Goal: Task Accomplishment & Management: Use online tool/utility

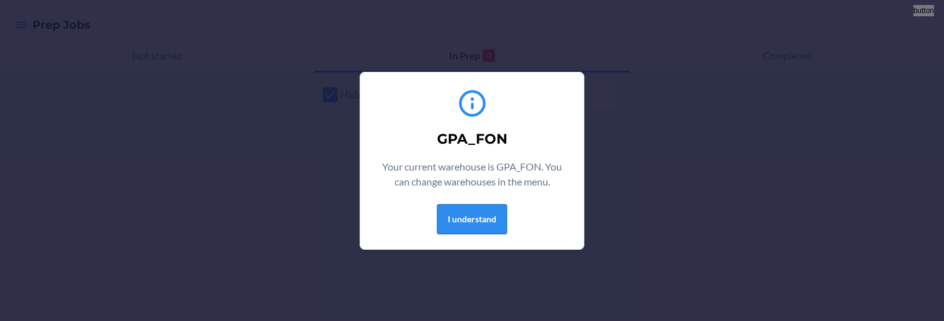
click at [451, 220] on button "I understand" at bounding box center [472, 219] width 70 height 30
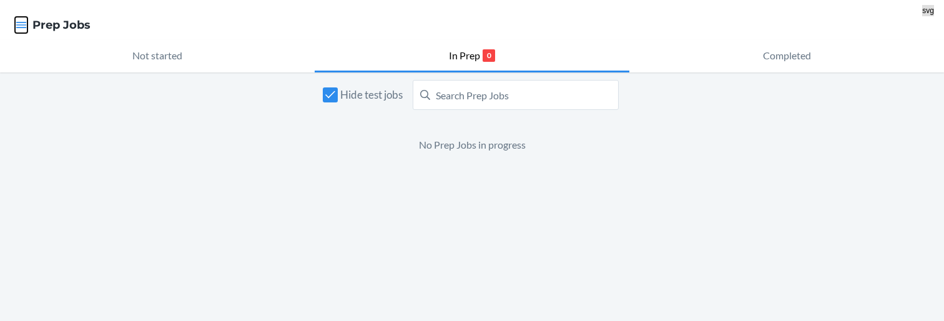
click at [15, 26] on icon "button" at bounding box center [21, 25] width 12 height 12
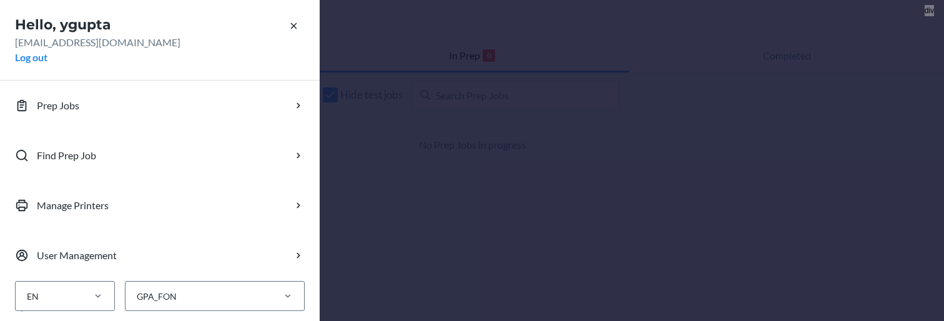
click at [497, 159] on div "Hello, ygupta ygupta@flexport.com Log out Prep Jobs Find Prep Job Manage Printe…" at bounding box center [472, 160] width 944 height 321
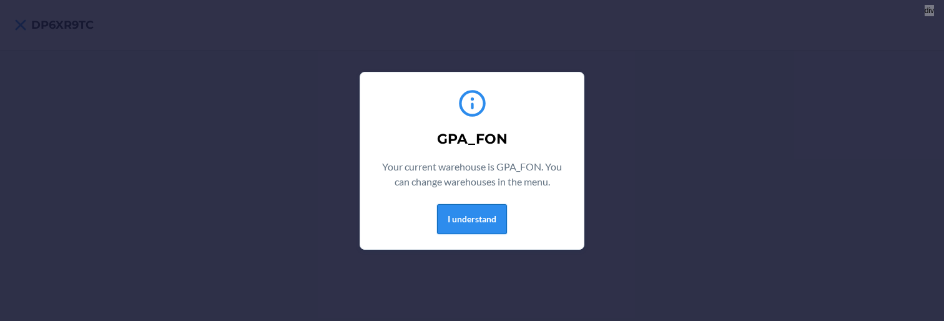
click at [438, 230] on button "I understand" at bounding box center [472, 219] width 70 height 30
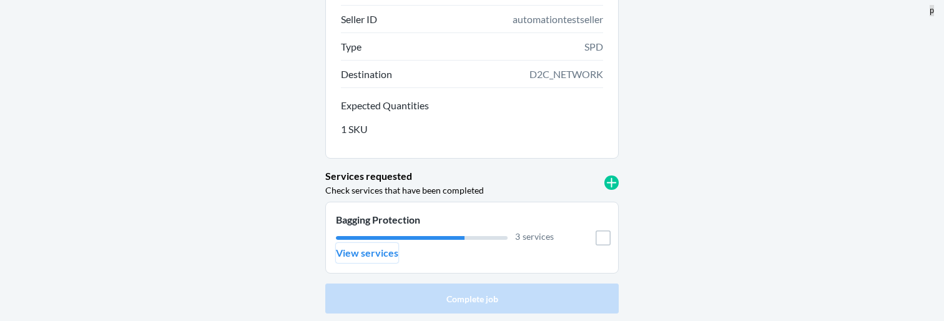
click at [397, 256] on p "View services" at bounding box center [367, 252] width 62 height 15
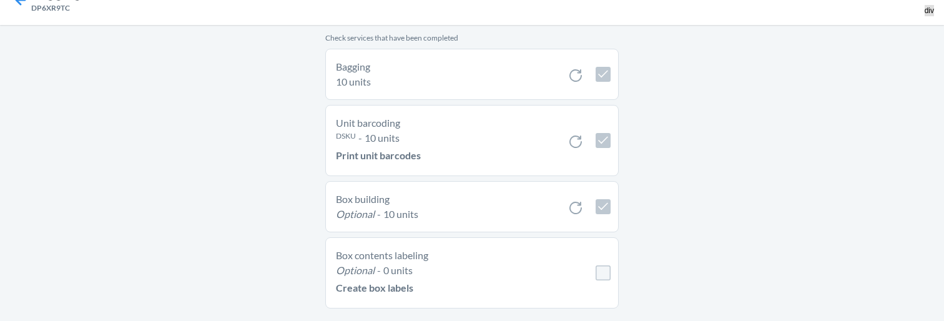
scroll to position [46, 0]
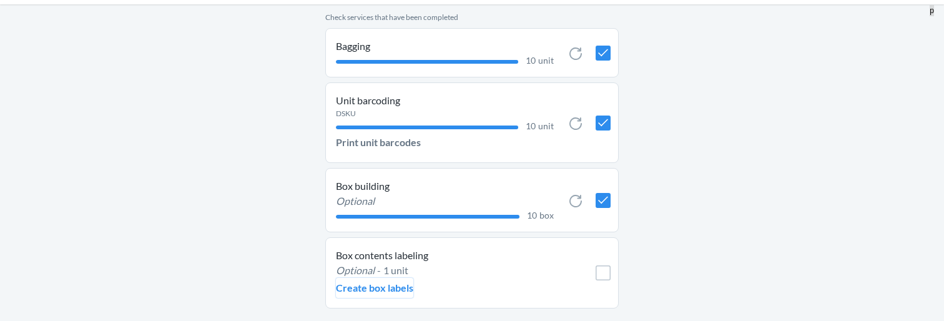
click at [377, 289] on p "Create box labels" at bounding box center [374, 287] width 77 height 15
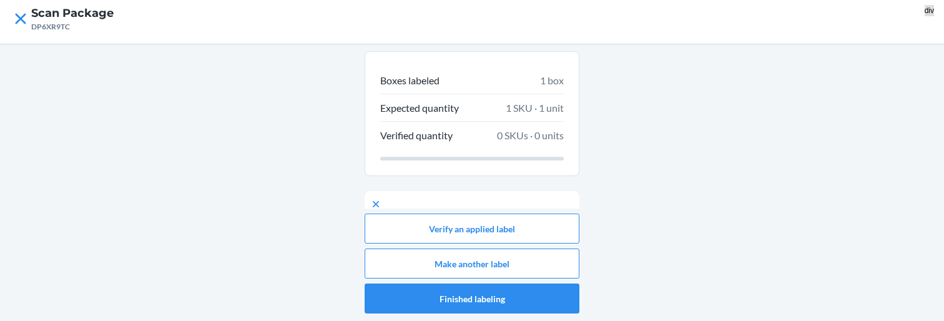
scroll to position [84, 0]
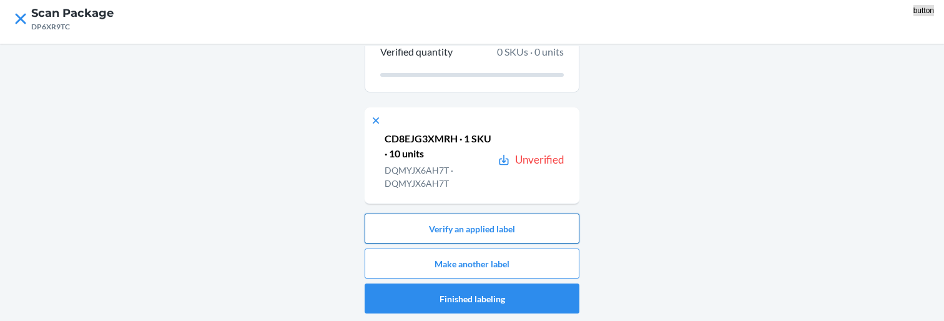
click at [450, 227] on button "Verify an applied label" at bounding box center [472, 229] width 215 height 30
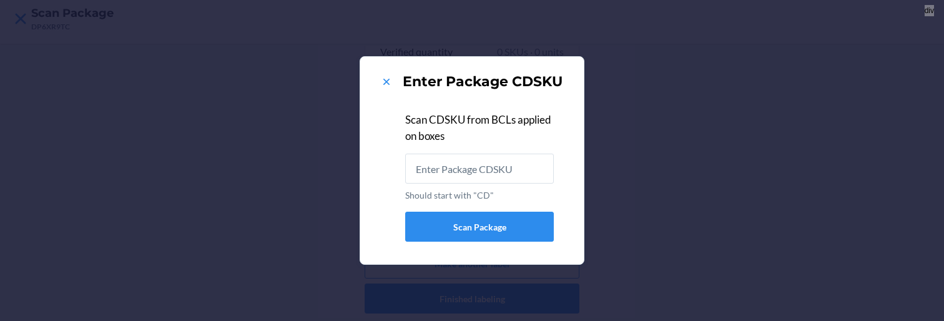
type input "CD8EJG3XMRH"
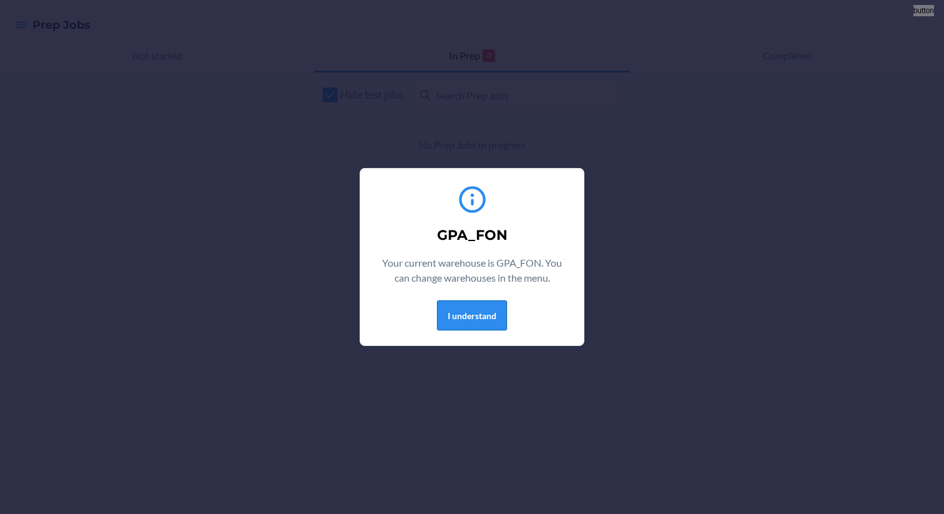
click at [497, 305] on button "I understand" at bounding box center [472, 315] width 70 height 30
click at [487, 315] on button "I understand" at bounding box center [472, 315] width 70 height 30
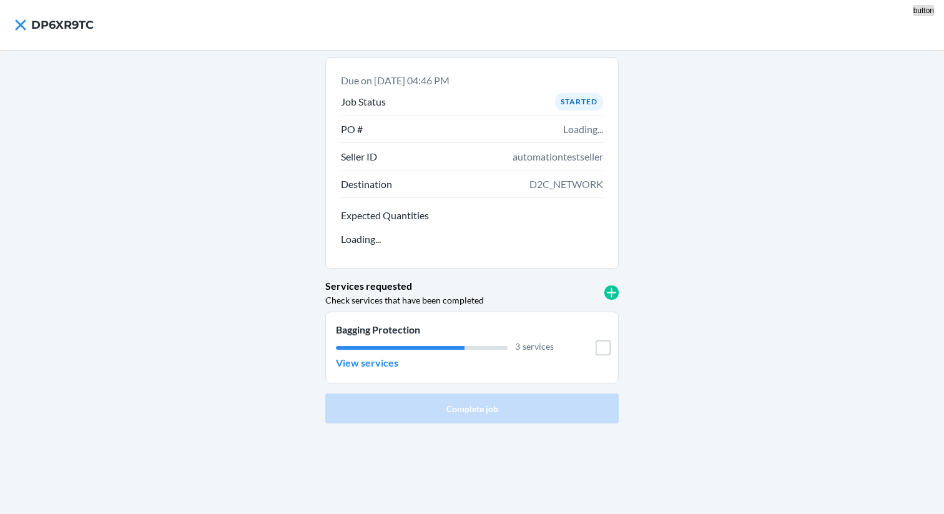
click at [376, 374] on li "Bagging Protection 3 services View services" at bounding box center [472, 348] width 294 height 72
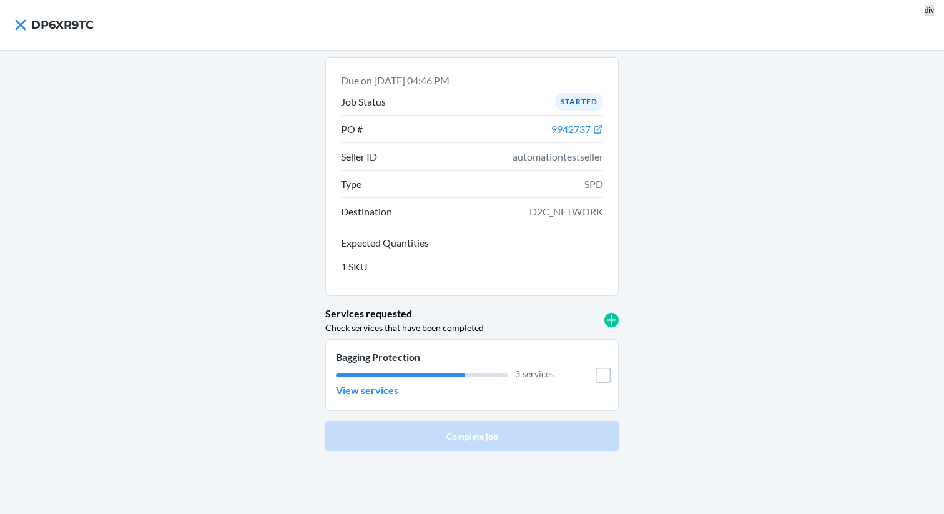
click at [379, 369] on div "3 services" at bounding box center [445, 373] width 218 height 13
click at [378, 382] on button "View services" at bounding box center [367, 390] width 62 height 20
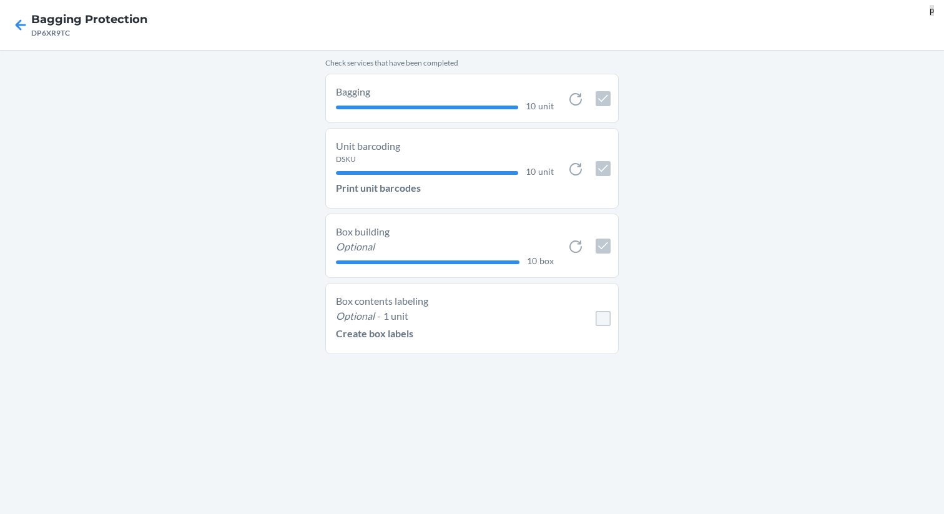
click at [379, 319] on p "-" at bounding box center [379, 316] width 4 height 15
click at [372, 339] on p "Create box labels" at bounding box center [374, 333] width 77 height 15
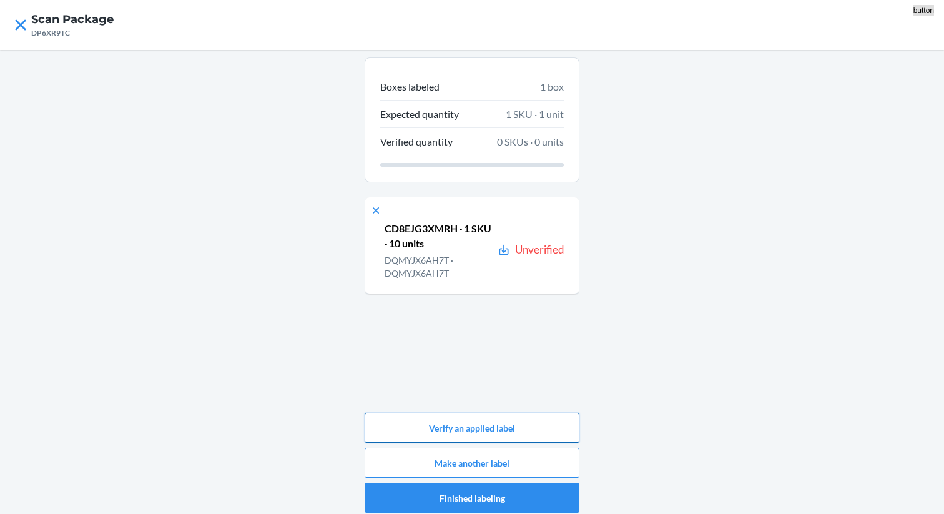
click at [466, 432] on button "Verify an applied label" at bounding box center [472, 428] width 215 height 30
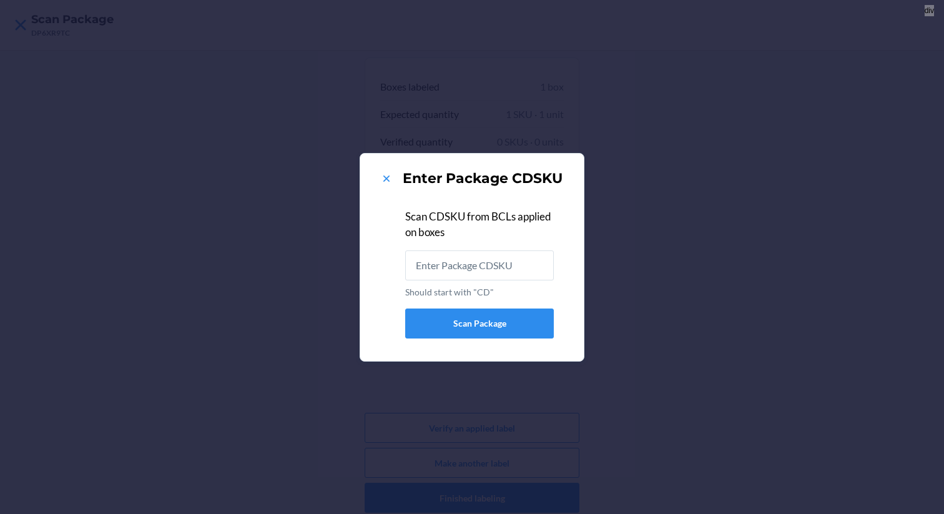
type input "CD8EJG3XMRH"
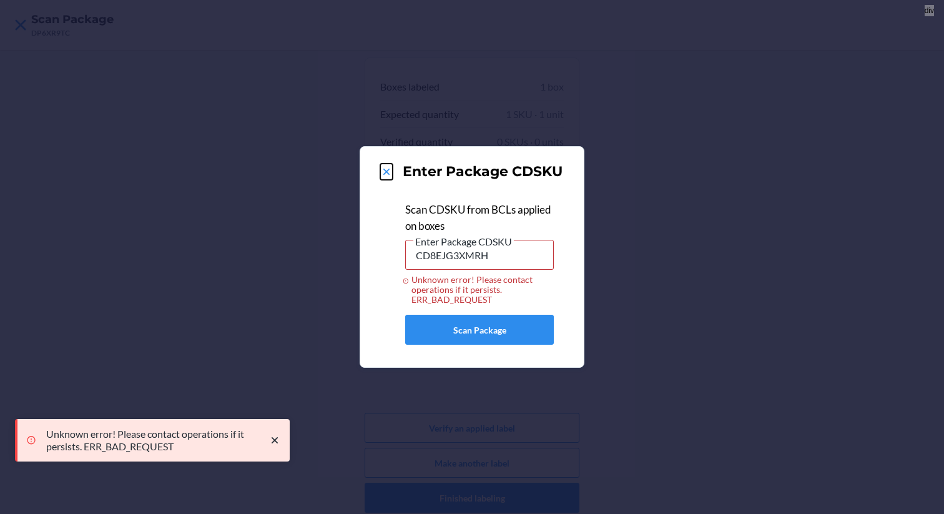
click at [390, 172] on icon at bounding box center [386, 172] width 12 height 12
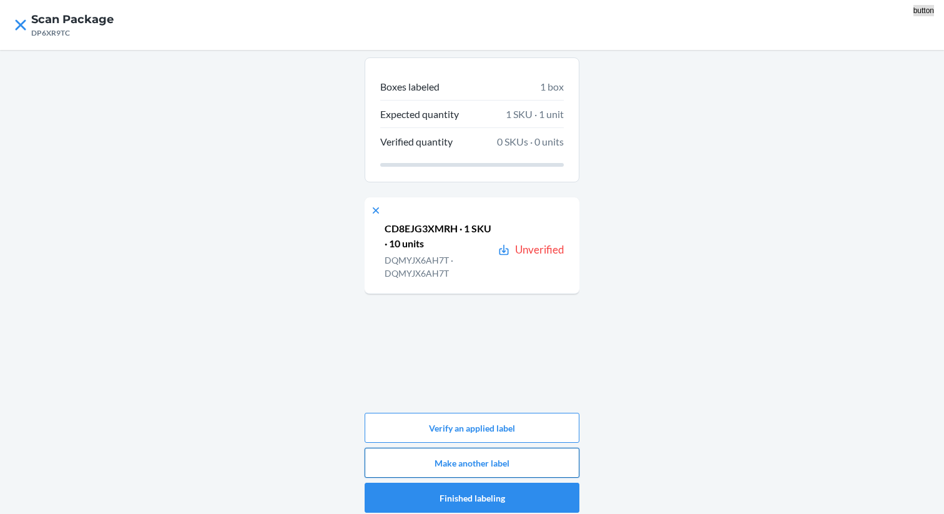
click at [525, 463] on button "Make another label" at bounding box center [472, 463] width 215 height 30
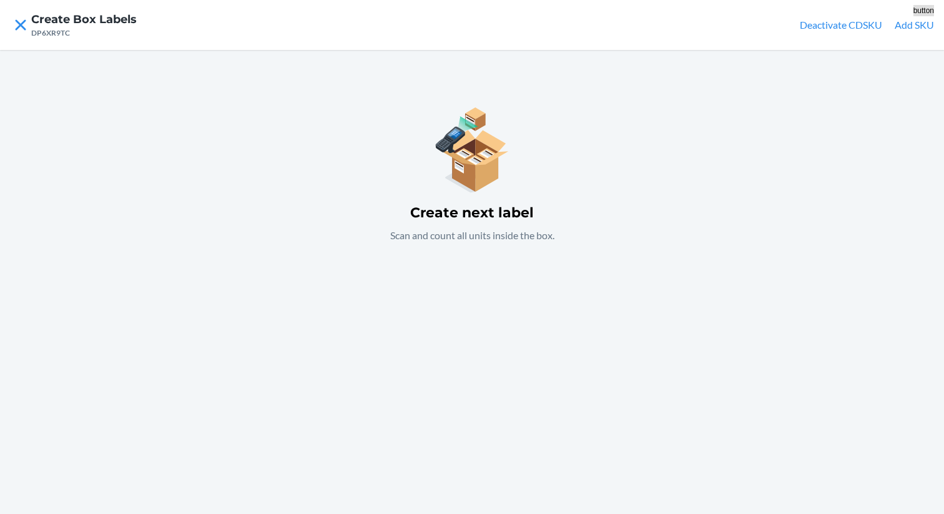
click at [900, 27] on button "Add SKU" at bounding box center [914, 24] width 39 height 15
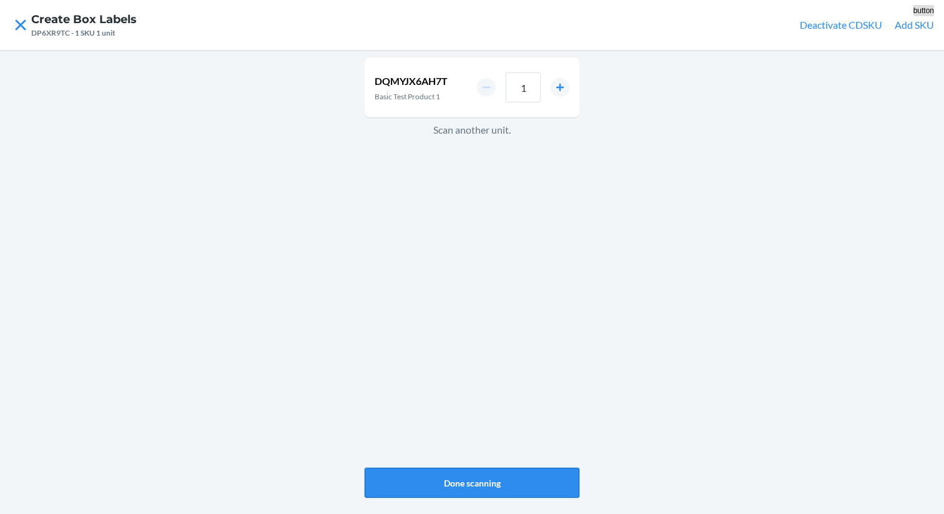
click at [493, 492] on button "Done scanning" at bounding box center [472, 483] width 215 height 30
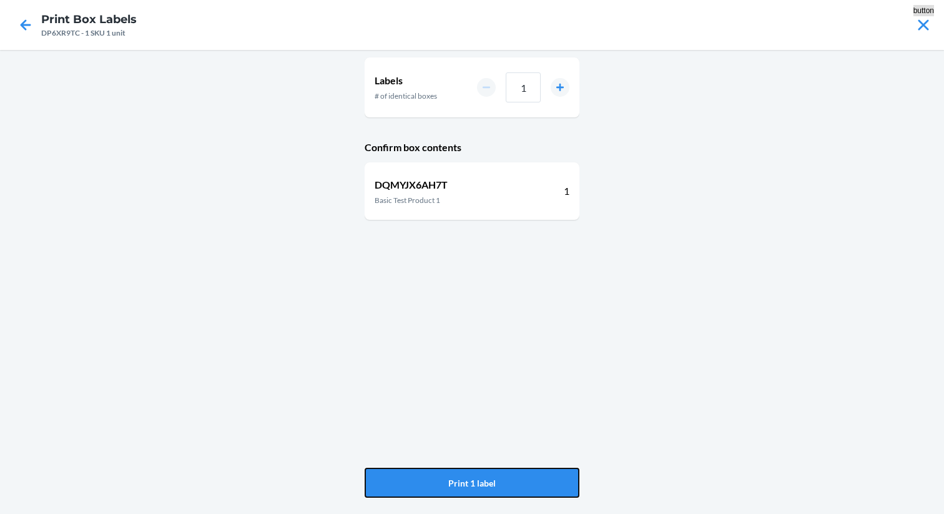
click at [493, 492] on button "Print 1 label" at bounding box center [472, 483] width 215 height 30
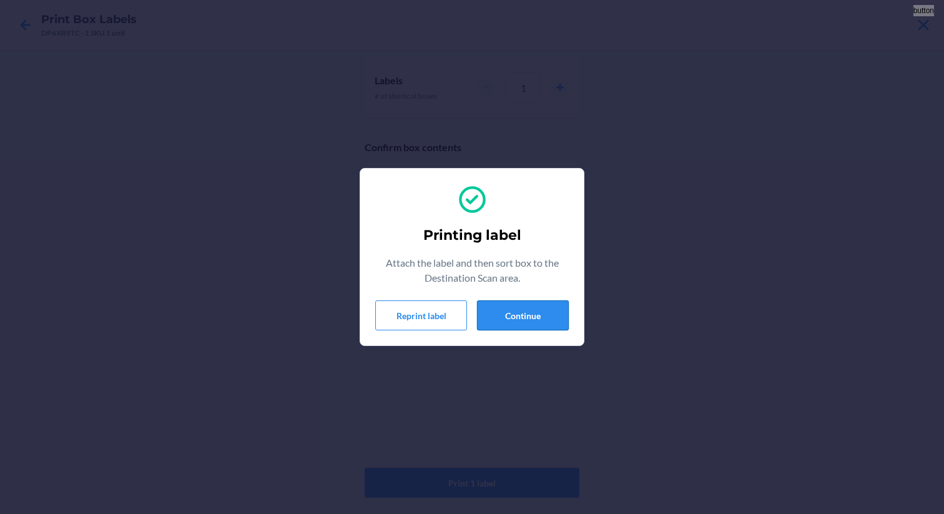
click at [514, 319] on button "Continue" at bounding box center [523, 315] width 92 height 30
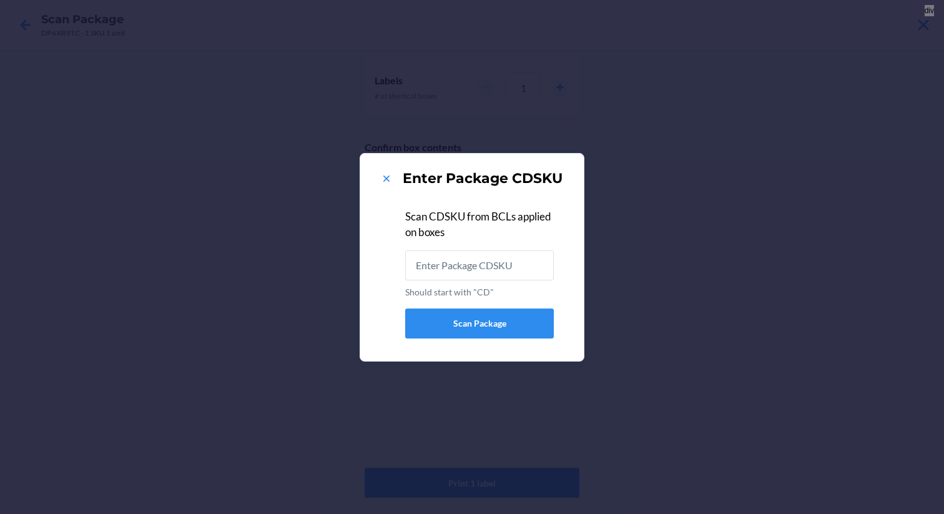
type input "DQMYJX6AH7T"
type input "CD8EJG3XMRH"
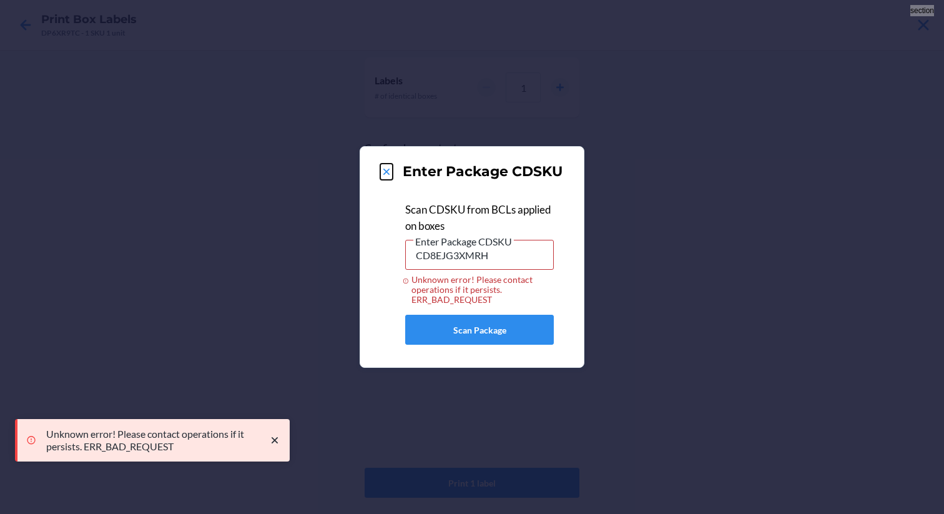
click at [382, 176] on icon at bounding box center [386, 172] width 12 height 12
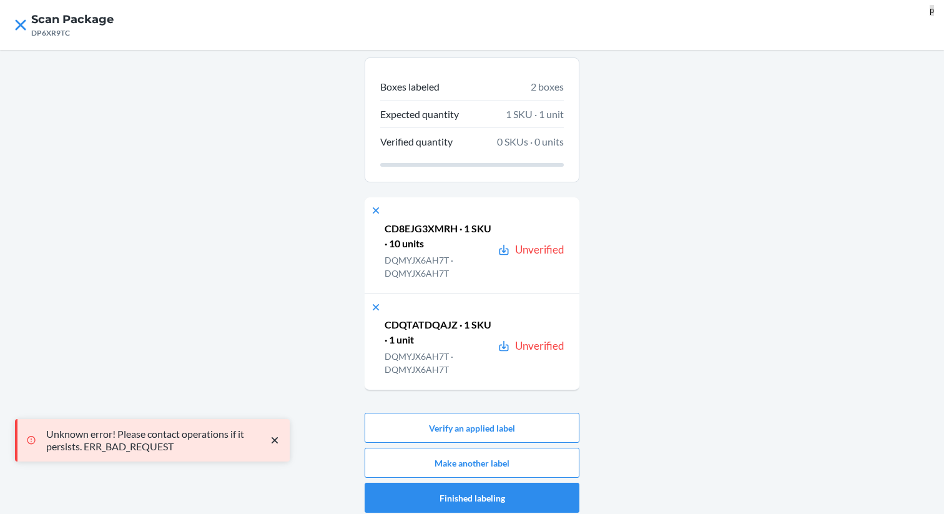
click at [408, 328] on p "CDQTATDQAJZ · 1 SKU · 1 unit" at bounding box center [439, 332] width 108 height 30
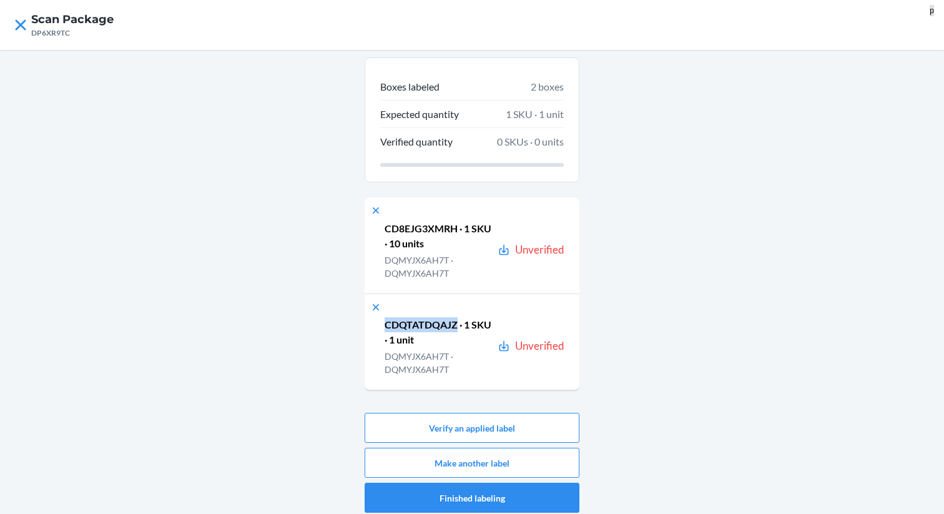
copy p "CDQTATDQAJZ"
click at [497, 423] on button "Verify an applied label" at bounding box center [472, 428] width 215 height 30
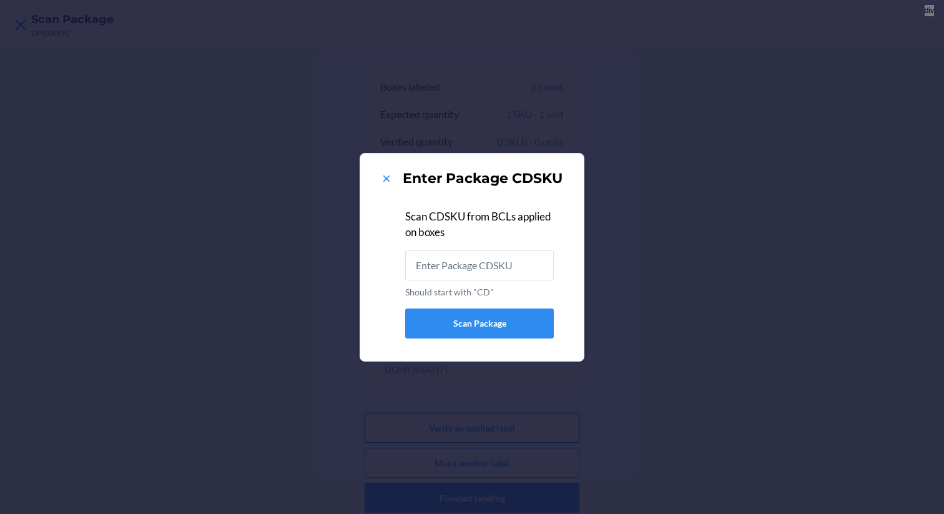
type input "CDQTATDQAJZ"
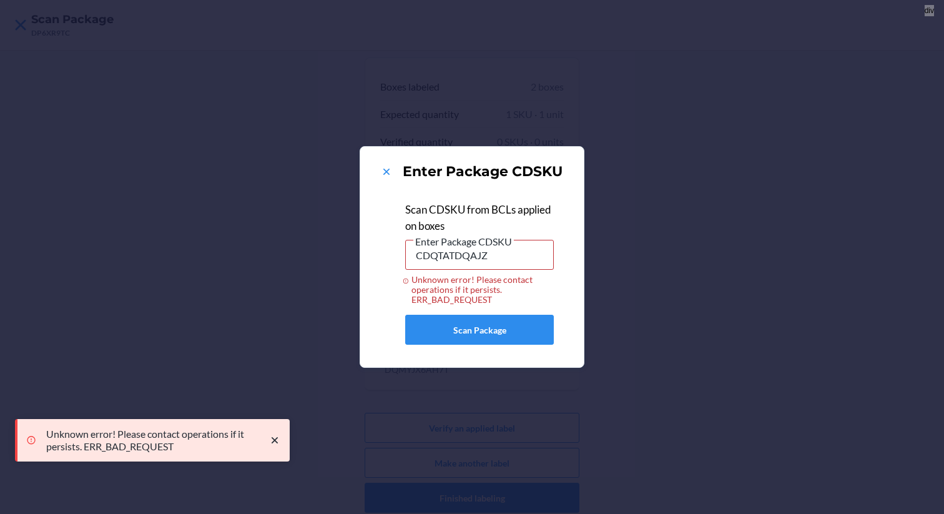
click at [803, 180] on div "Enter Package CDSKU Scan CDSKU from BCLs applied on boxes Enter Package CDSKU C…" at bounding box center [472, 257] width 944 height 514
click at [390, 172] on icon at bounding box center [386, 172] width 12 height 12
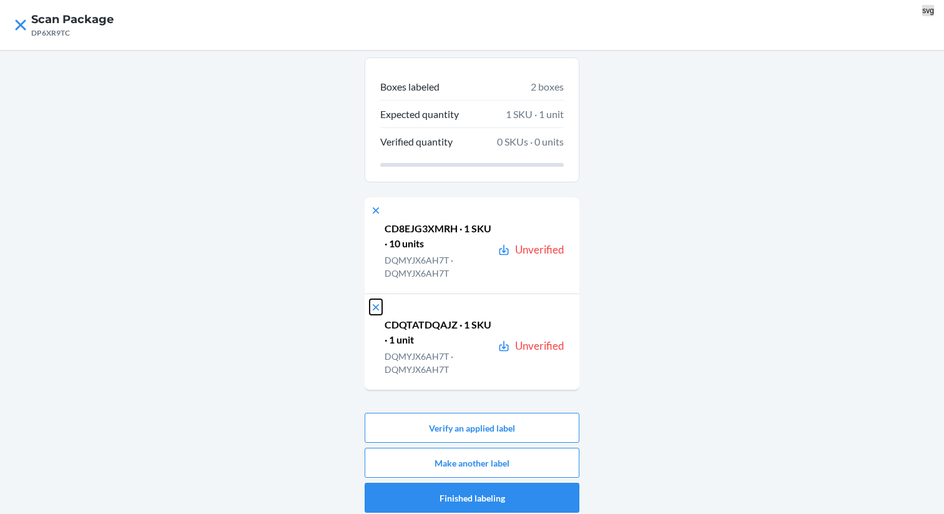
click at [372, 310] on icon at bounding box center [376, 307] width 12 height 12
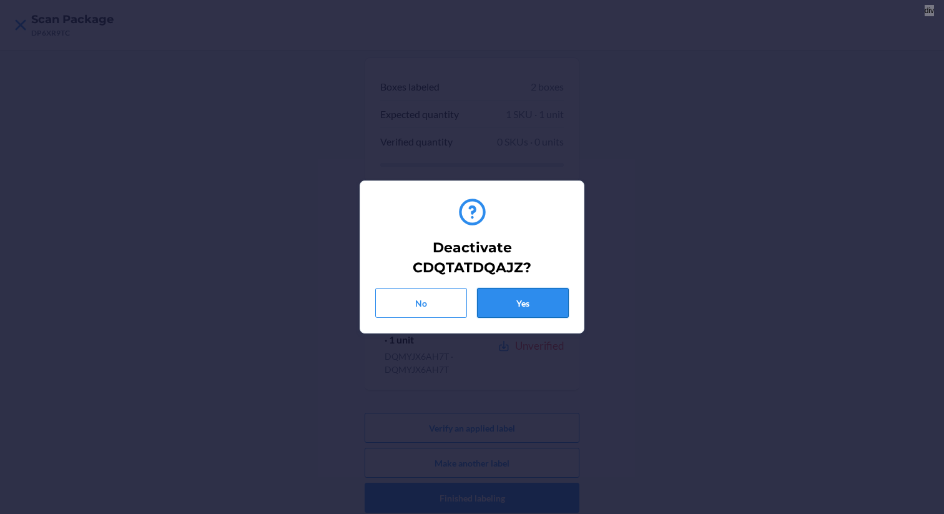
click at [535, 294] on button "Yes" at bounding box center [523, 303] width 92 height 30
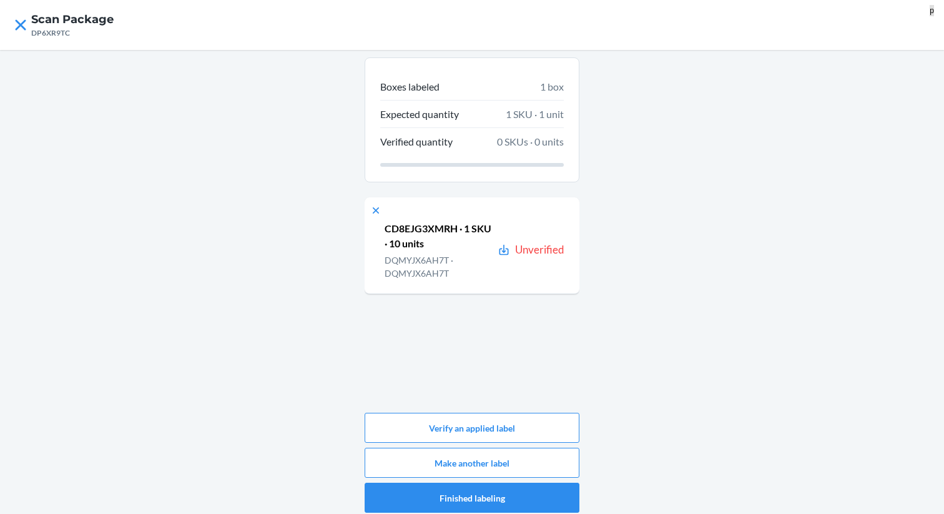
click at [433, 226] on p "CD8EJG3XMRH · 1 SKU · 10 units" at bounding box center [439, 236] width 108 height 30
copy p "CD8EJG3XMRH"
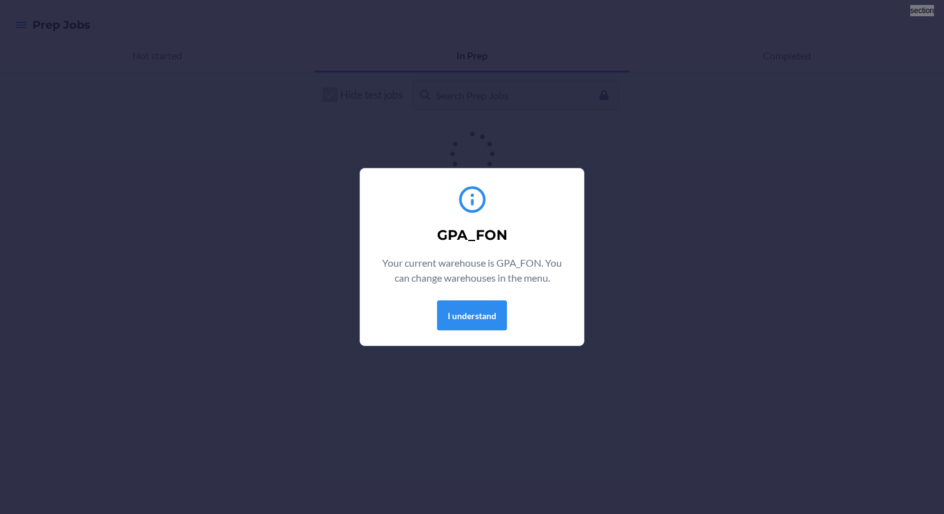
click at [493, 337] on section "GPA_FON Your current warehouse is GPA_FON. You can change warehouses in the men…" at bounding box center [472, 257] width 225 height 178
click at [493, 330] on div "GPA_FON Your current warehouse is GPA_FON. You can change warehouses in the men…" at bounding box center [472, 257] width 194 height 157
click at [487, 317] on button "I understand" at bounding box center [472, 315] width 70 height 30
click at [445, 326] on button "I understand" at bounding box center [472, 315] width 70 height 30
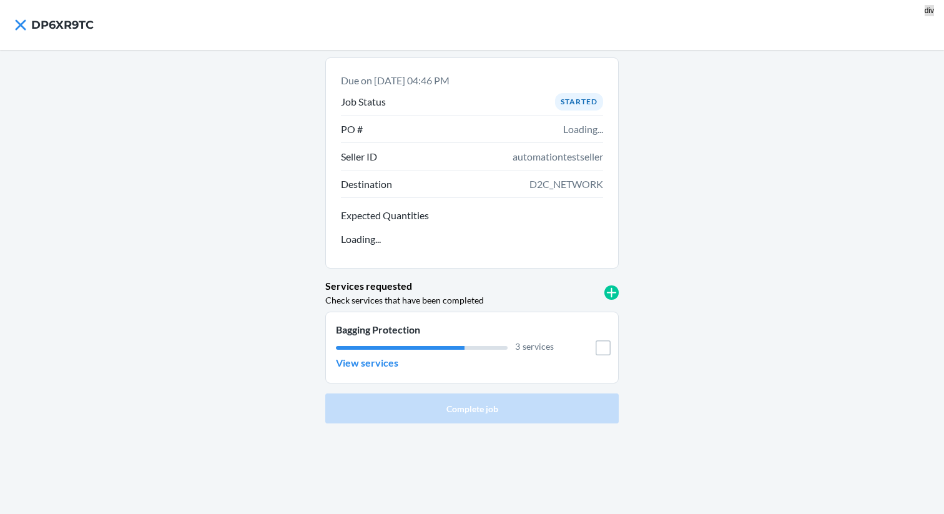
click at [404, 359] on div "Bagging Protection 3 services View services" at bounding box center [445, 347] width 218 height 51
click at [380, 361] on p "View services" at bounding box center [367, 362] width 62 height 15
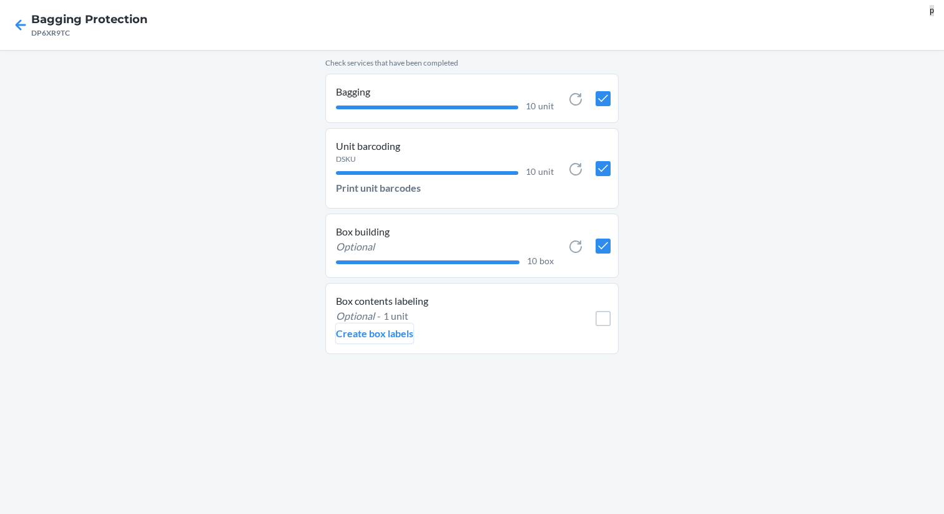
click at [403, 330] on p "Create box labels" at bounding box center [374, 333] width 77 height 15
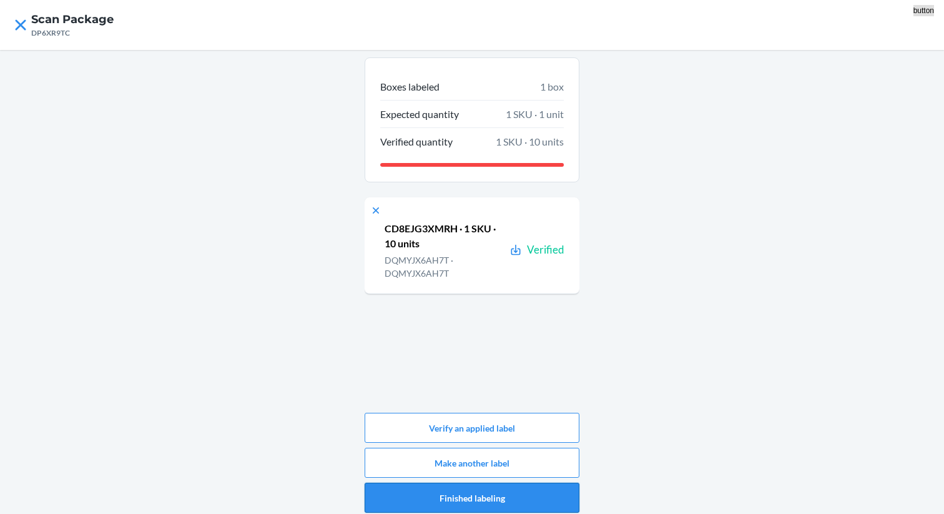
click at [459, 494] on button "Finished labeling" at bounding box center [472, 498] width 215 height 30
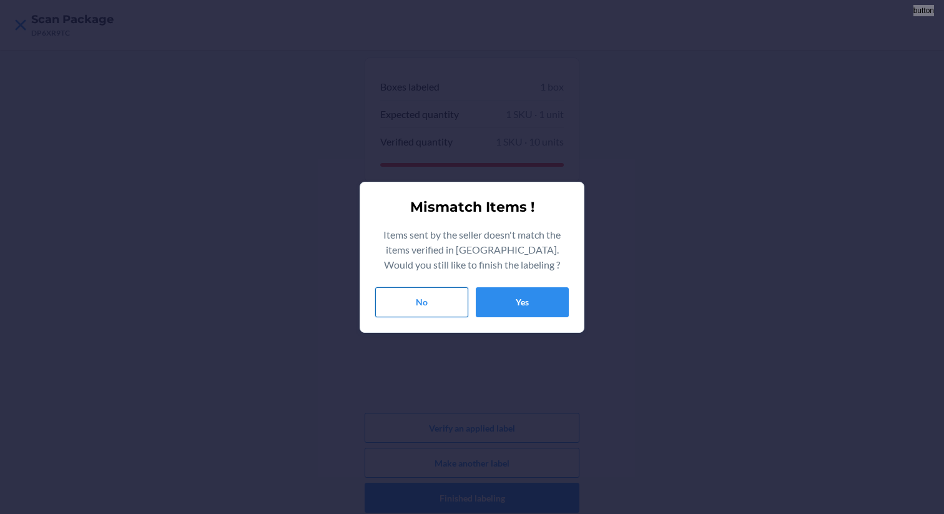
click at [455, 305] on button "No" at bounding box center [421, 302] width 93 height 30
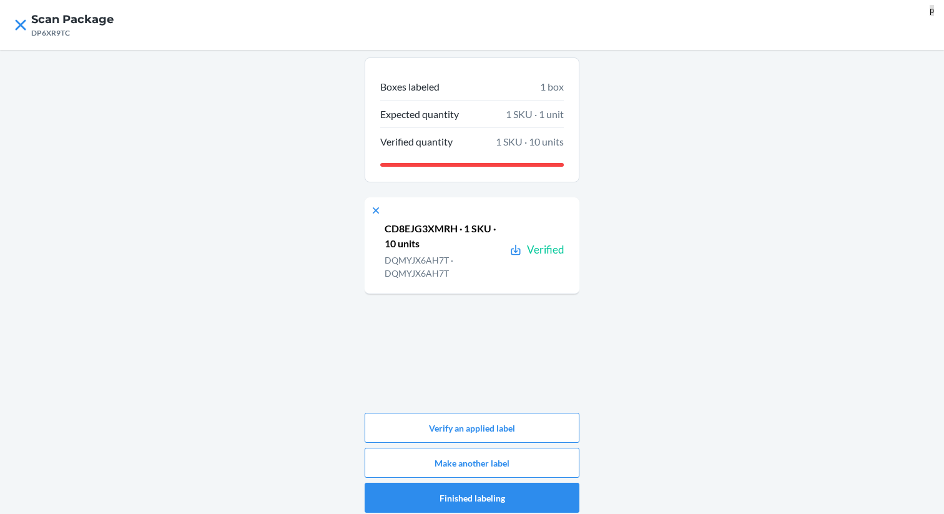
click at [418, 256] on p "DQMYJX6AH7T · DQMYJX6AH7T" at bounding box center [445, 267] width 120 height 26
copy p "DQMYJX6AH7T"
click at [375, 211] on icon at bounding box center [376, 210] width 6 height 6
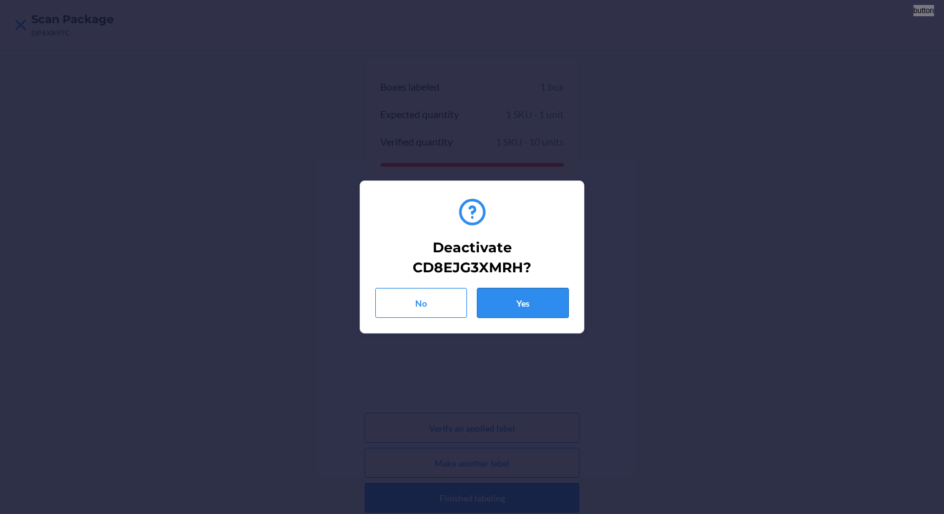
click at [512, 307] on button "Yes" at bounding box center [523, 303] width 92 height 30
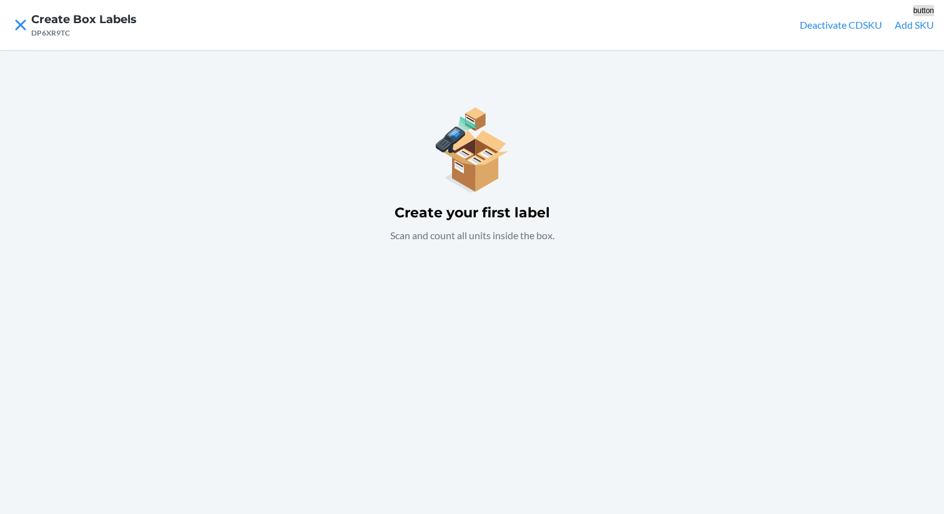
click at [906, 19] on button "Add SKU" at bounding box center [914, 24] width 39 height 15
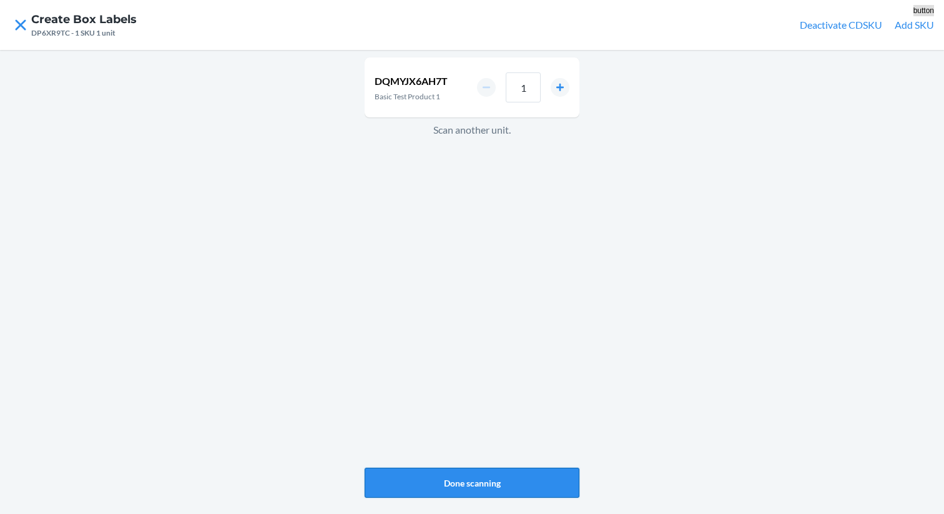
click at [468, 490] on button "Done scanning" at bounding box center [472, 483] width 215 height 30
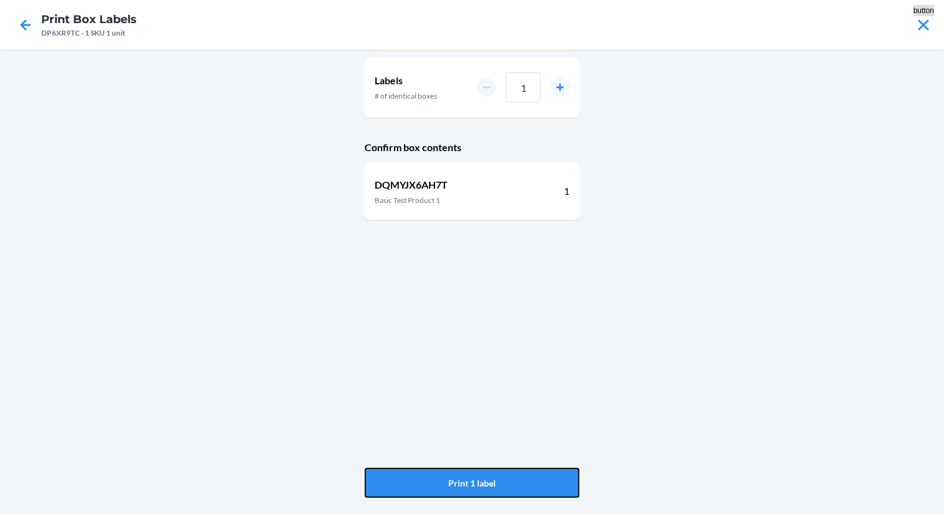
click at [468, 490] on button "Print 1 label" at bounding box center [472, 483] width 215 height 30
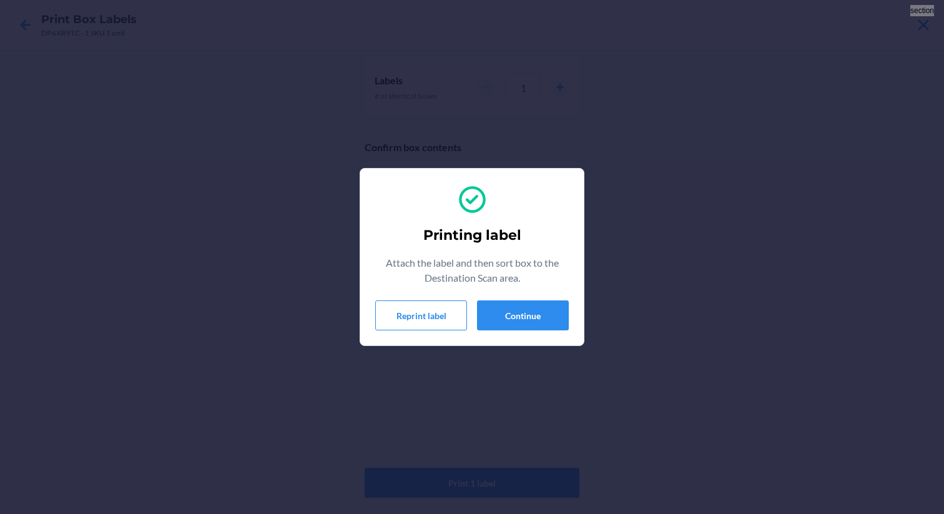
click at [482, 339] on section "Printing label Attach the label and then sort box to the Destination Scan area.…" at bounding box center [472, 257] width 225 height 178
click at [515, 313] on button "Continue" at bounding box center [523, 315] width 92 height 30
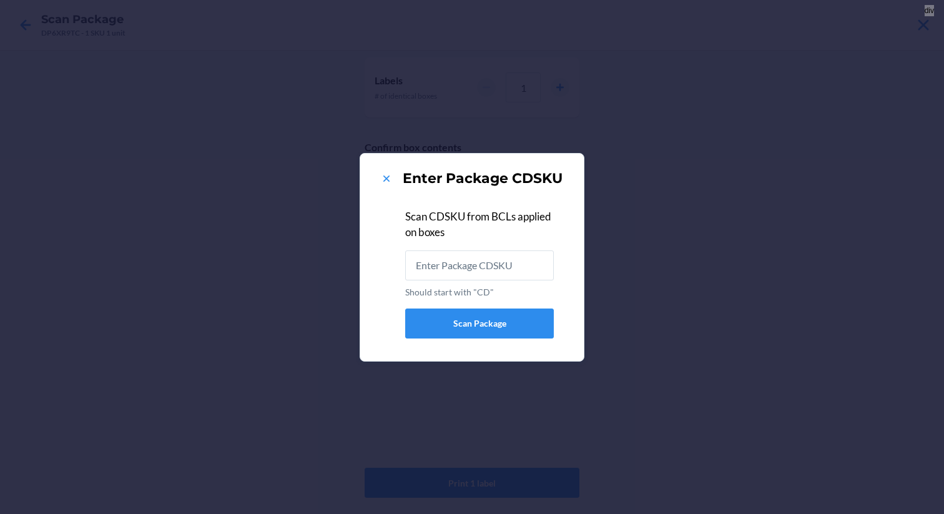
click at [395, 176] on div "Enter Package CDSKU" at bounding box center [472, 179] width 194 height 20
click at [389, 179] on icon at bounding box center [386, 178] width 12 height 12
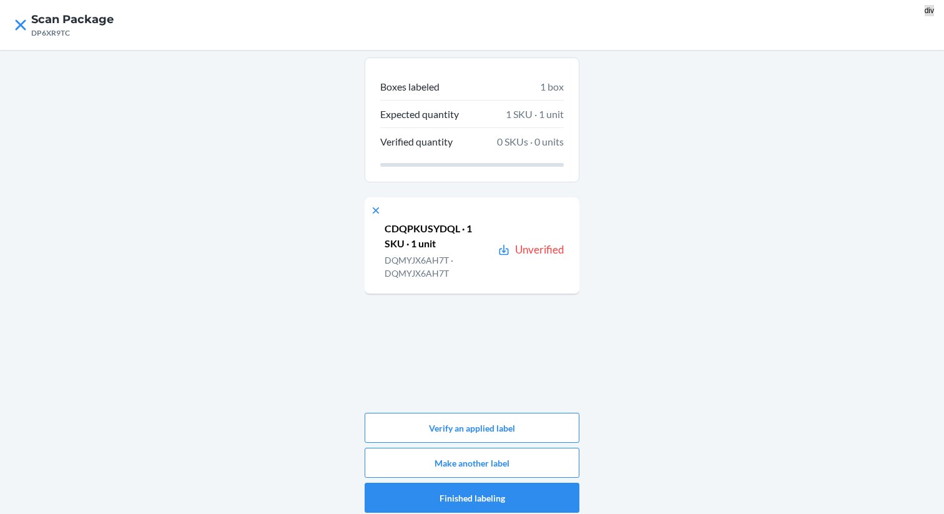
click at [450, 178] on div "Boxes labeled 1 box Expected quantity 1 SKU · 1 unit Verified quantity 0 SKUs ·…" at bounding box center [472, 119] width 215 height 125
click at [399, 223] on p "CDQPKUSYDQL · 1 SKU · 1 unit" at bounding box center [439, 236] width 108 height 30
copy p "CDQPKUSYDQL"
click at [482, 427] on button "Verify an applied label" at bounding box center [472, 428] width 215 height 30
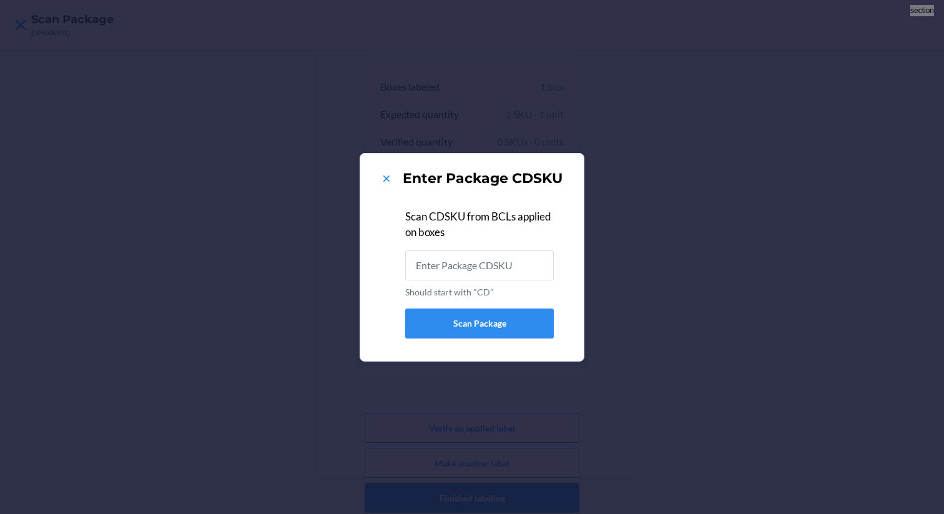
type input "CDQPKUSYDQL"
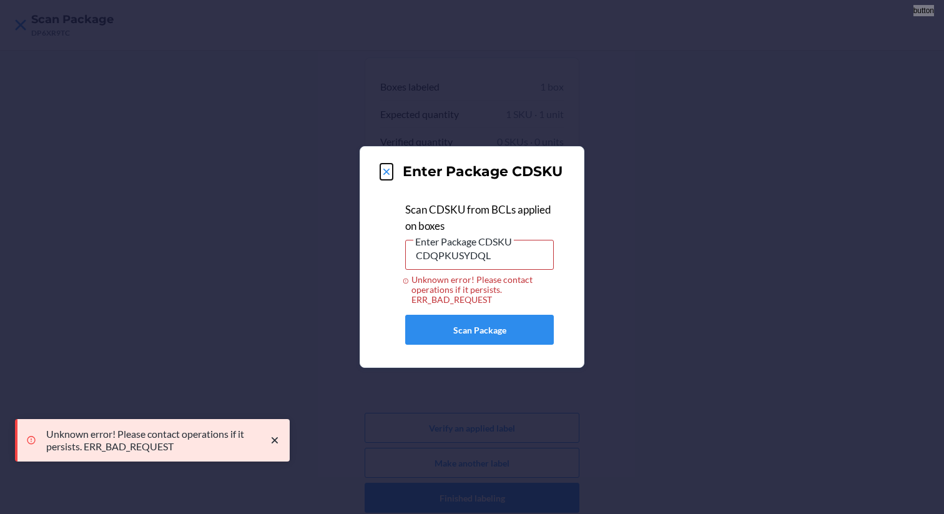
click at [380, 178] on button at bounding box center [386, 172] width 12 height 16
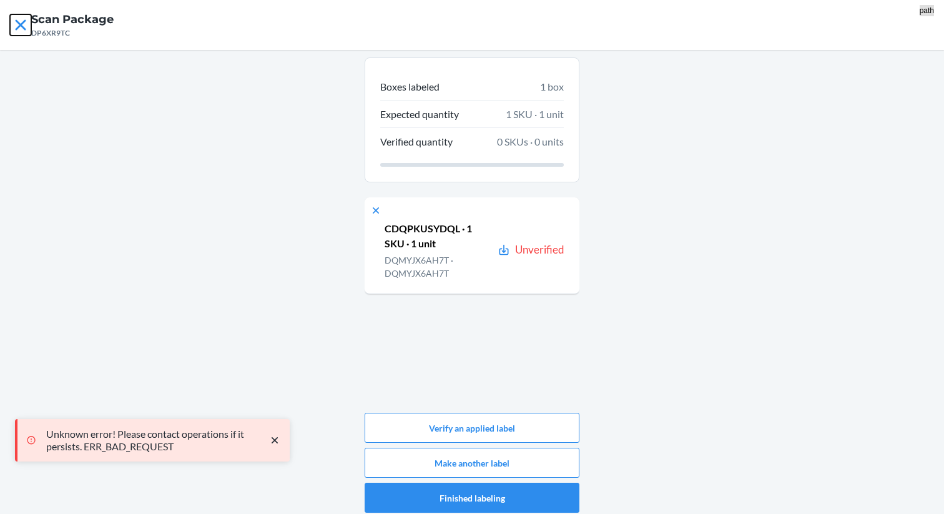
click at [21, 22] on icon at bounding box center [20, 24] width 21 height 21
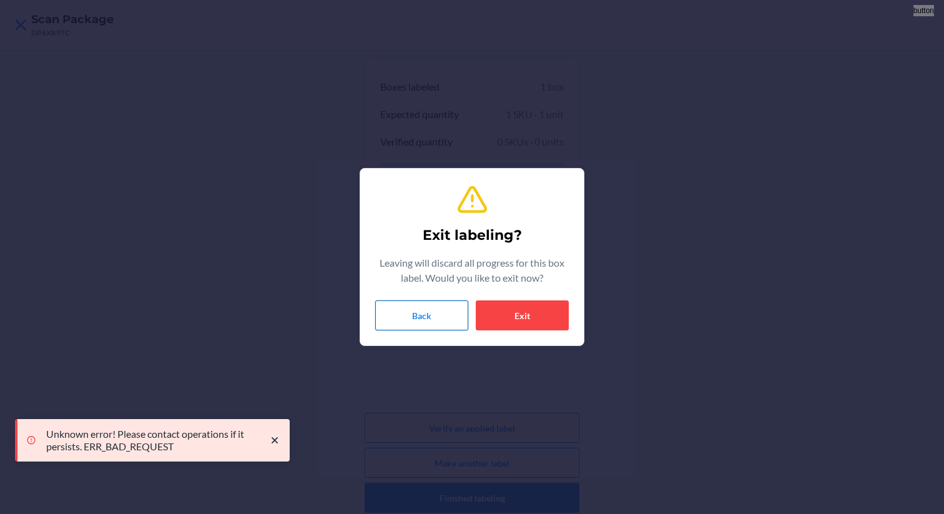
click at [397, 315] on button "Back" at bounding box center [421, 315] width 93 height 30
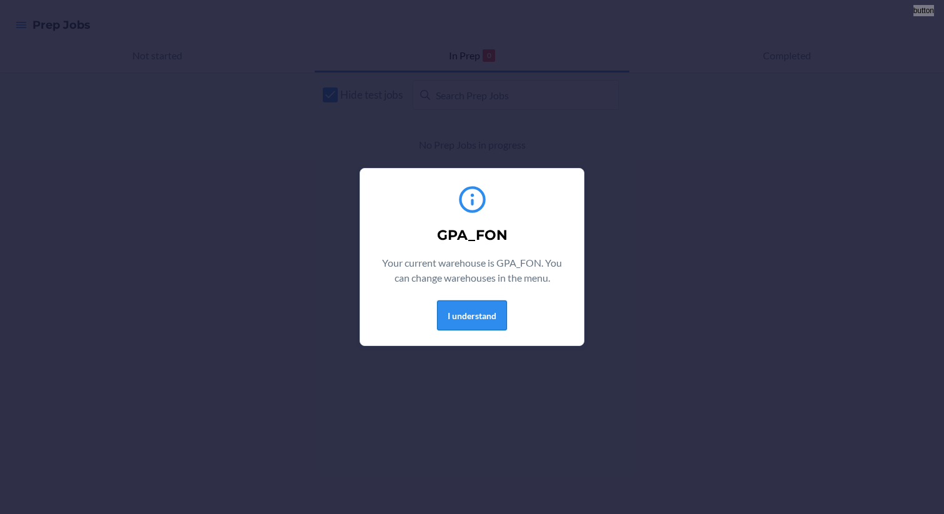
click at [452, 302] on button "I understand" at bounding box center [472, 315] width 70 height 30
click at [457, 319] on button "I understand" at bounding box center [472, 315] width 70 height 30
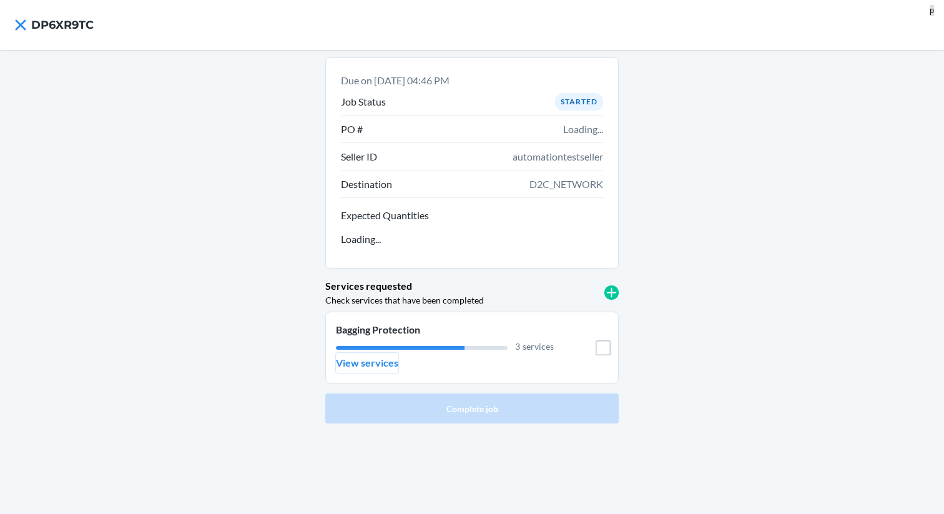
click at [355, 355] on p "View services" at bounding box center [367, 362] width 62 height 15
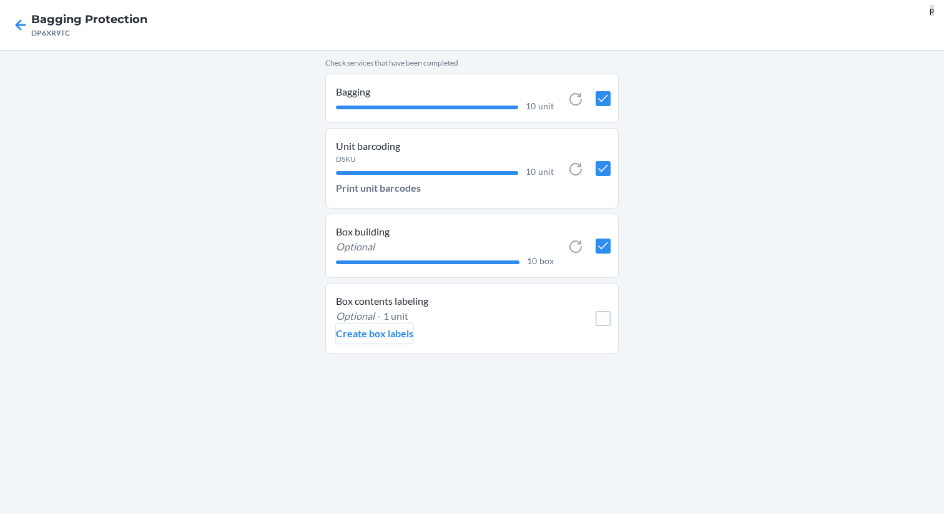
click at [406, 335] on p "Create box labels" at bounding box center [374, 333] width 77 height 15
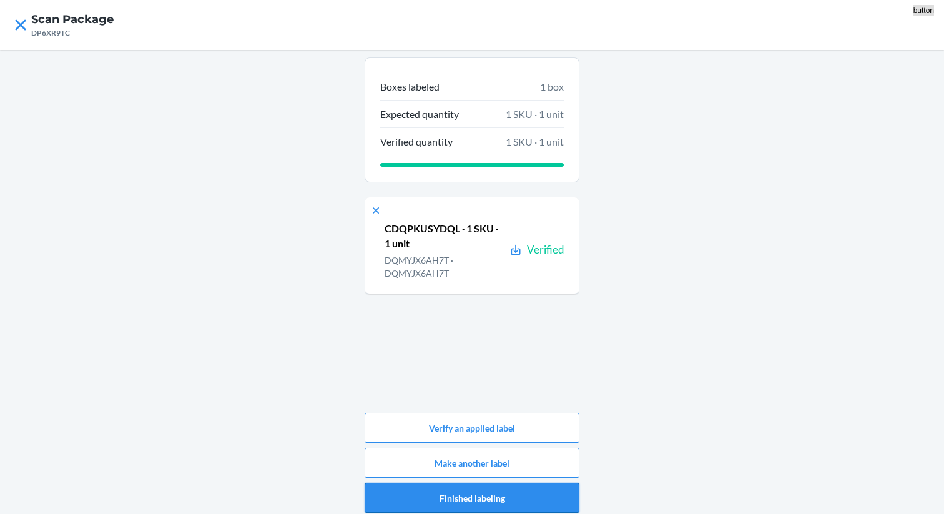
click at [473, 497] on button "Finished labeling" at bounding box center [472, 498] width 215 height 30
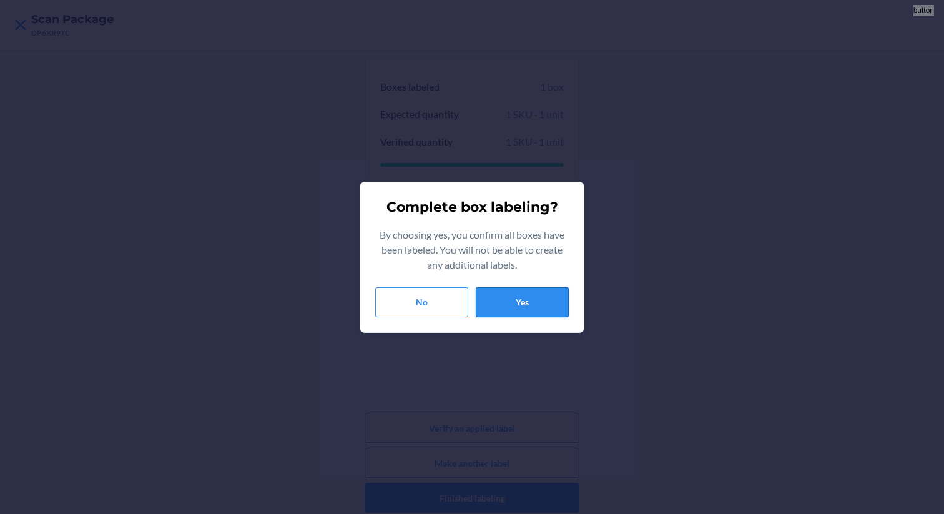
click at [510, 315] on button "Yes" at bounding box center [522, 302] width 93 height 30
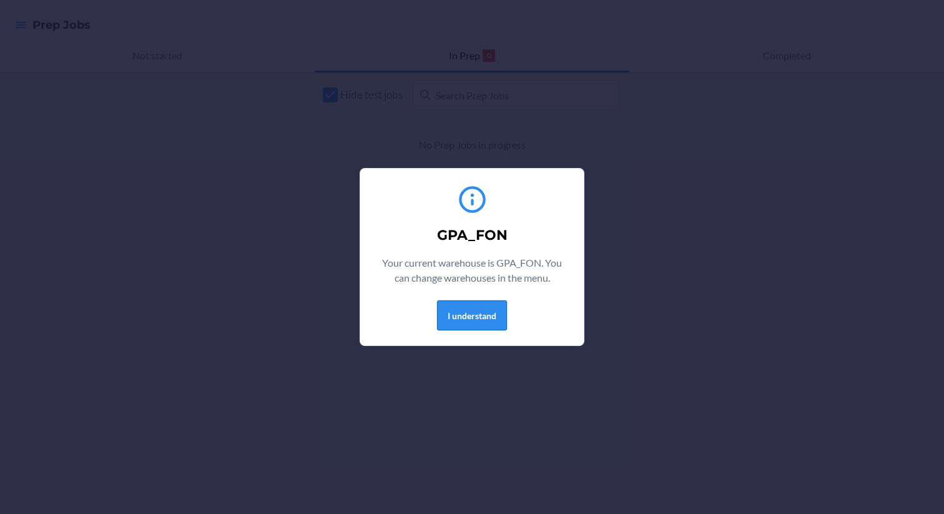
click at [475, 324] on button "I understand" at bounding box center [472, 315] width 70 height 30
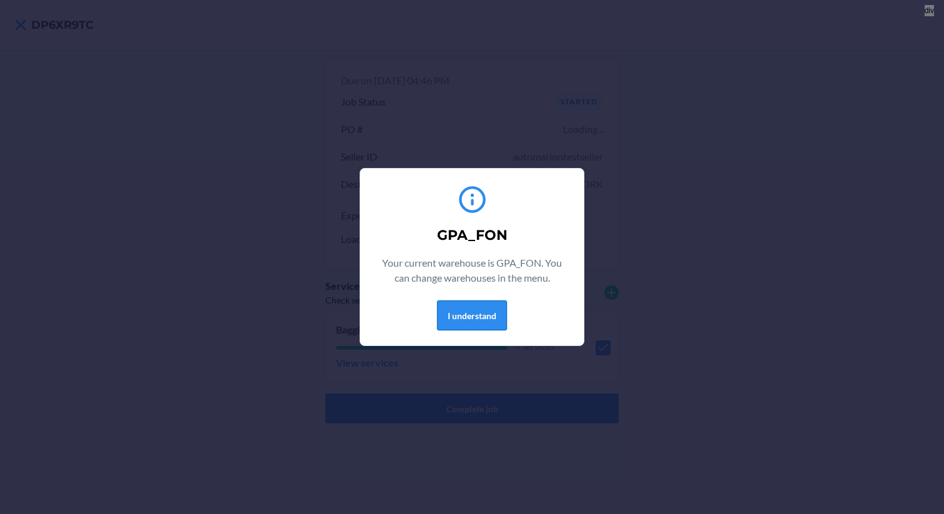
click at [482, 317] on button "I understand" at bounding box center [472, 315] width 70 height 30
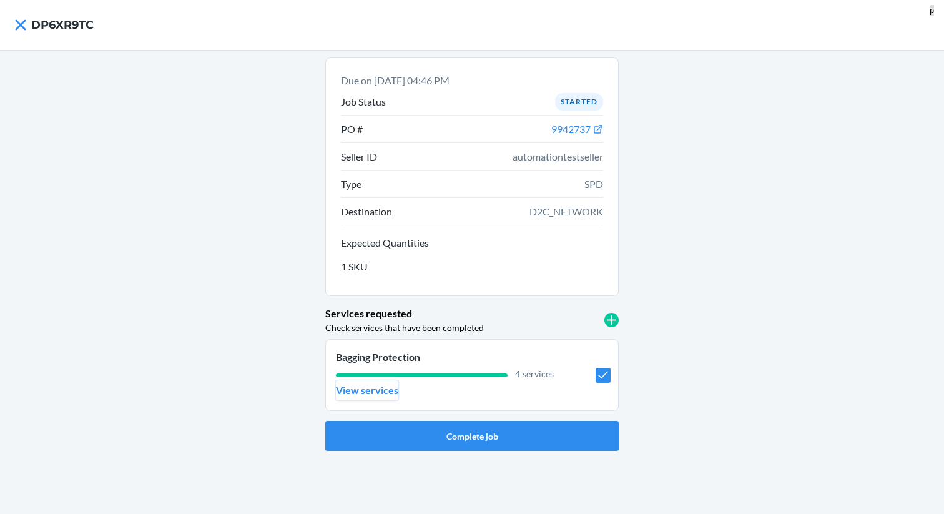
click at [356, 391] on p "View services" at bounding box center [367, 390] width 62 height 15
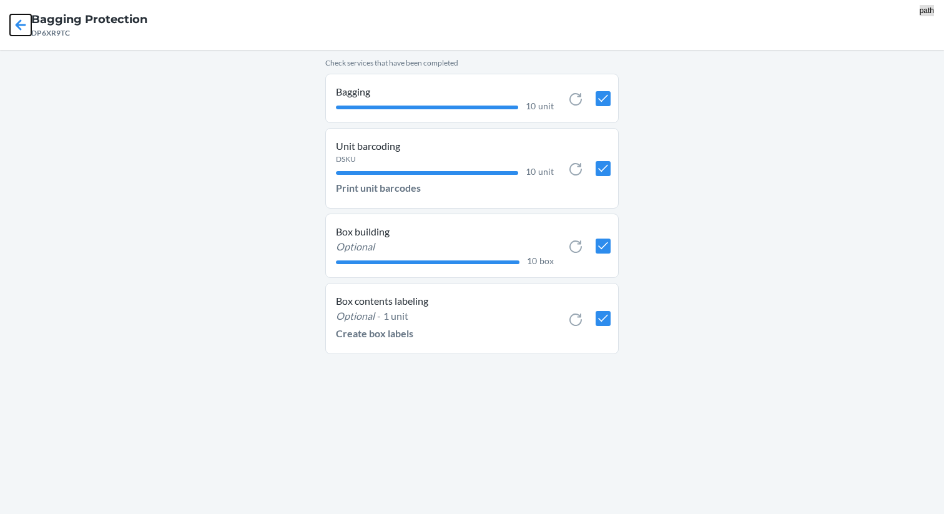
click at [21, 25] on icon at bounding box center [21, 24] width 11 height 11
